Goal: Task Accomplishment & Management: Use online tool/utility

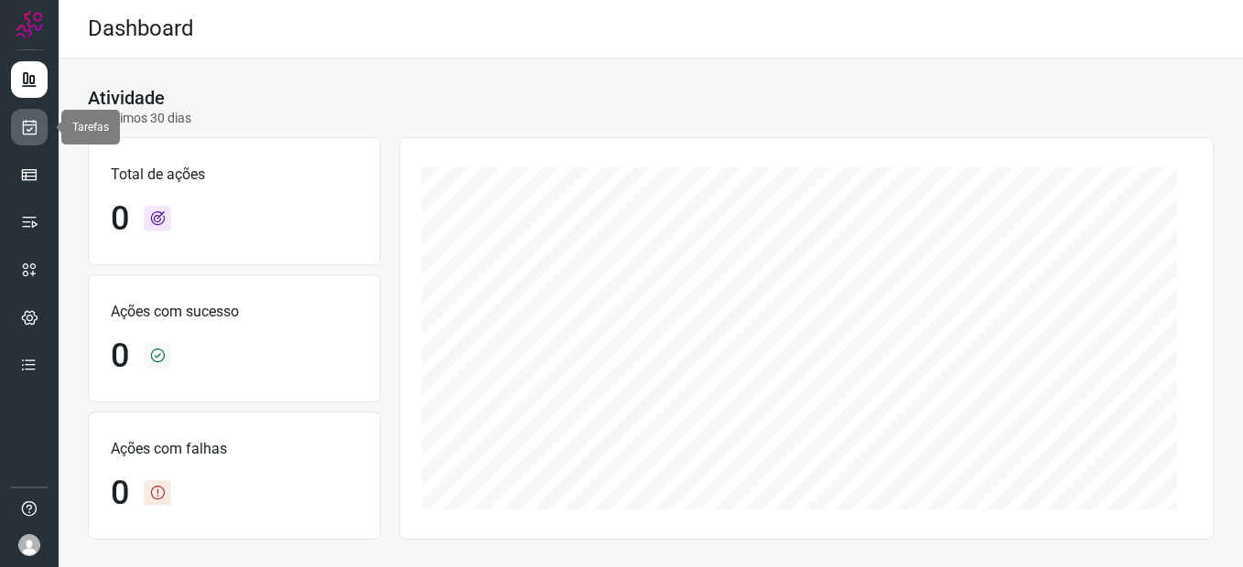
click at [33, 130] on icon at bounding box center [29, 127] width 19 height 18
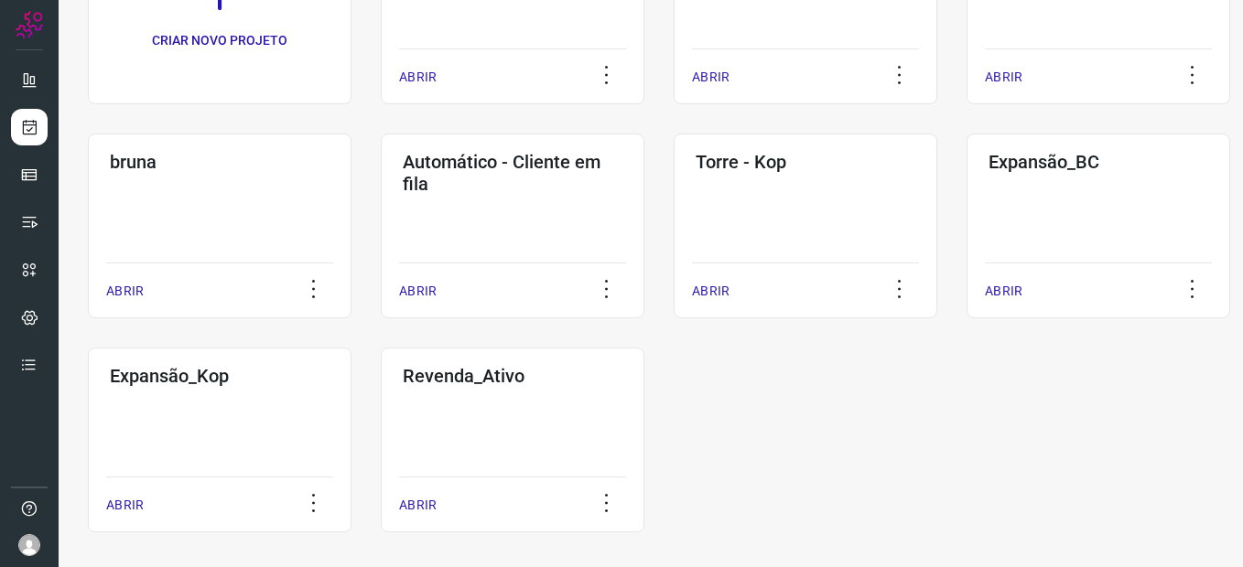
scroll to position [237, 0]
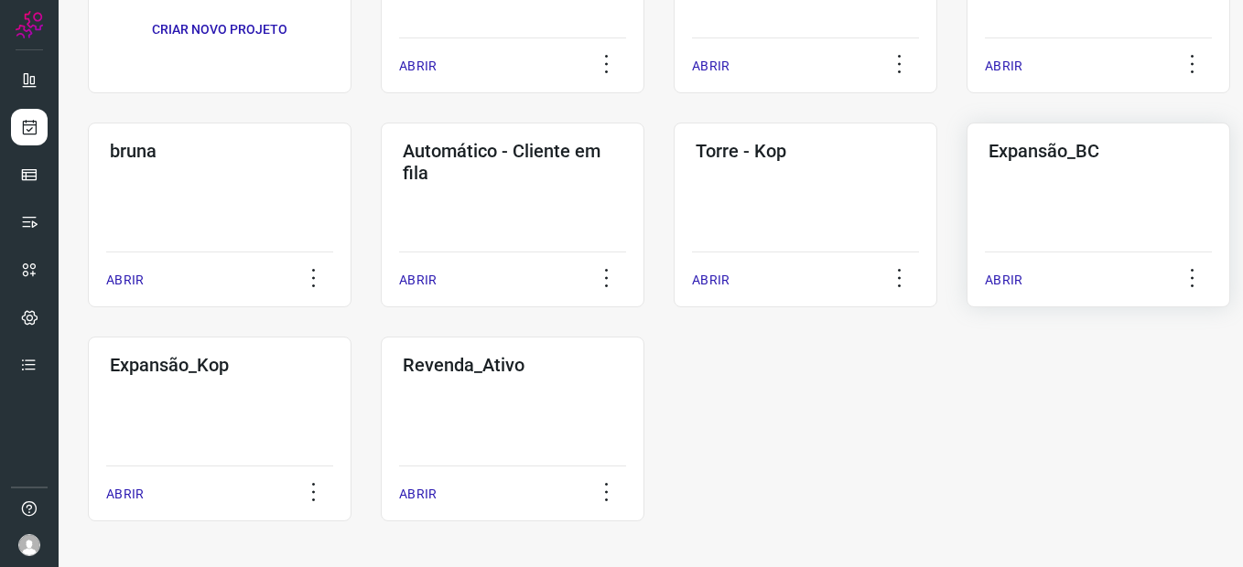
click at [1026, 180] on div "Expansão_BC ABRIR" at bounding box center [1098, 215] width 264 height 185
